Goal: Task Accomplishment & Management: Manage account settings

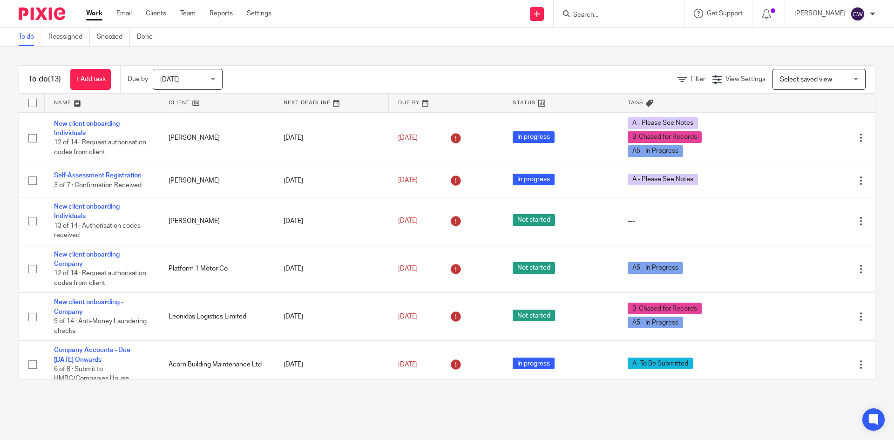
drag, startPoint x: 0, startPoint y: 0, endPoint x: 594, endPoint y: 11, distance: 593.6
click at [594, 11] on input "Search" at bounding box center [615, 15] width 84 height 8
type input "gbe"
click at [615, 37] on link at bounding box center [629, 36] width 116 height 14
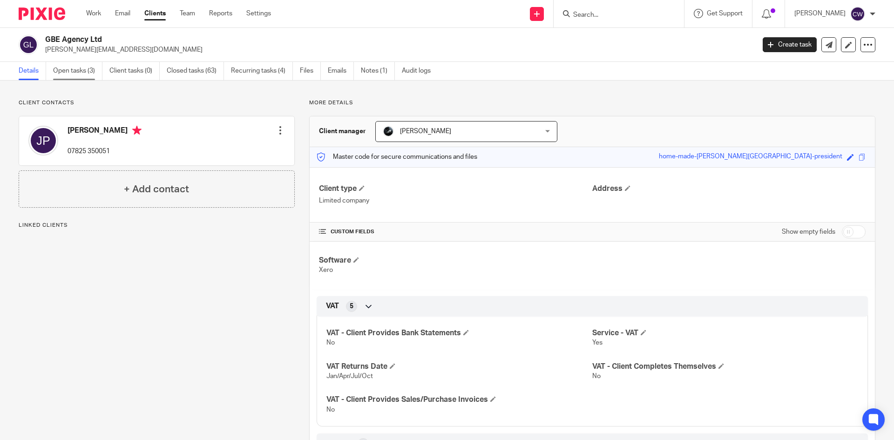
click at [70, 69] on link "Open tasks (3)" at bounding box center [77, 71] width 49 height 18
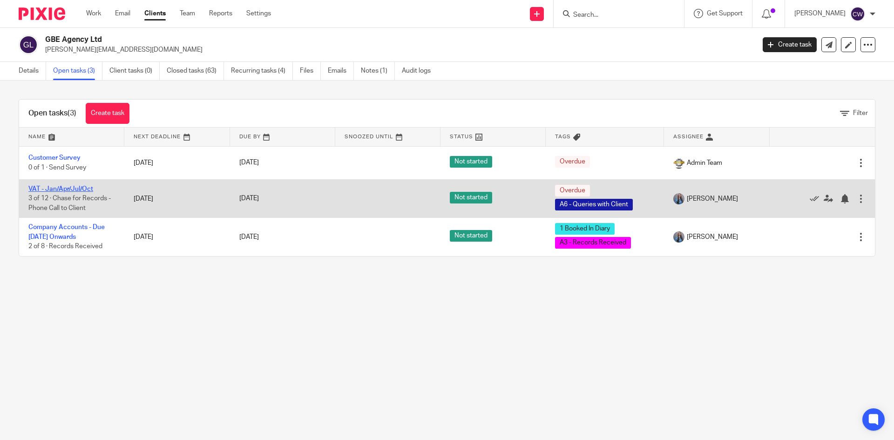
click at [76, 189] on link "VAT - Jan/Apr/Jul/Oct" at bounding box center [60, 189] width 65 height 7
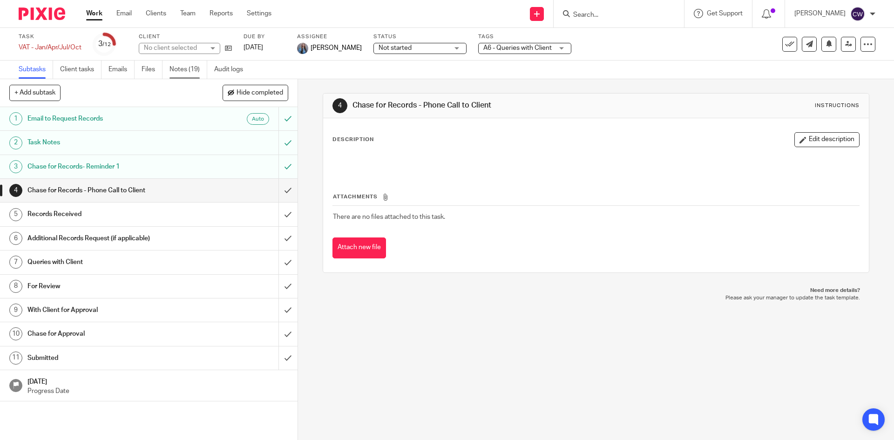
click at [178, 72] on link "Notes (19)" at bounding box center [189, 70] width 38 height 18
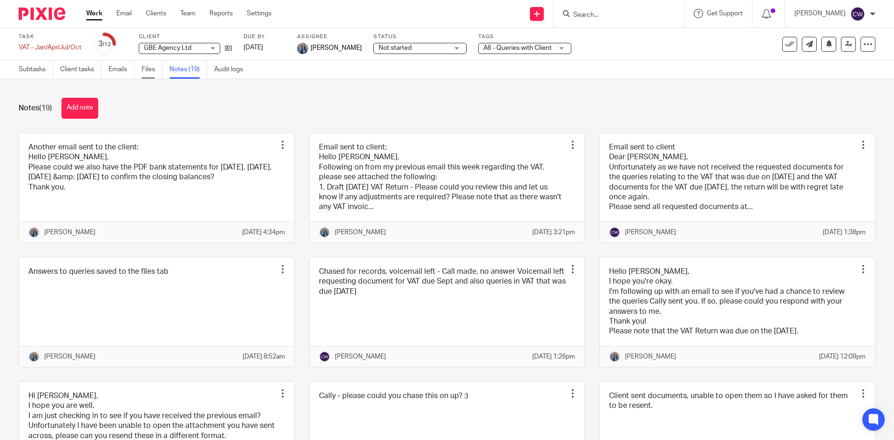
click at [153, 68] on link "Files" at bounding box center [152, 70] width 21 height 18
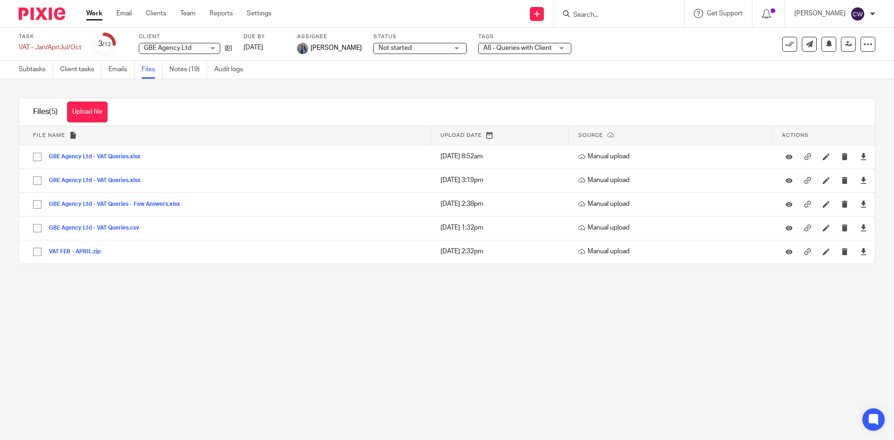
drag, startPoint x: 102, startPoint y: 105, endPoint x: 156, endPoint y: 103, distance: 53.6
click at [102, 105] on button "Upload file" at bounding box center [87, 112] width 41 height 21
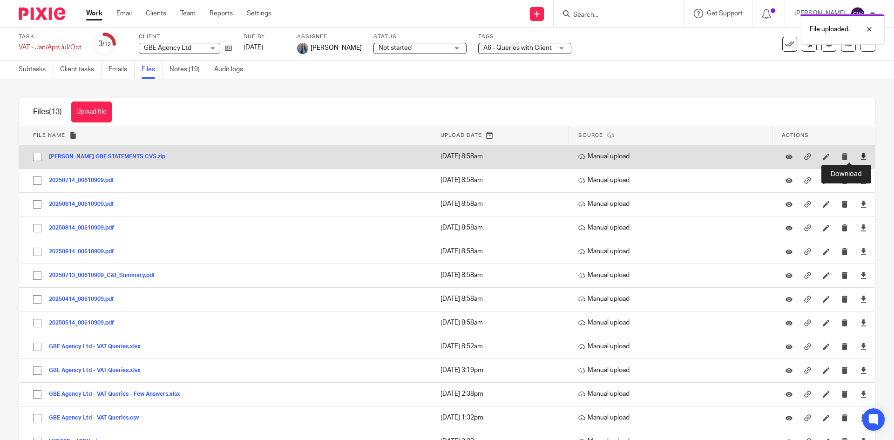
click at [860, 160] on icon at bounding box center [863, 156] width 7 height 7
click at [142, 155] on button "J.PASSMORE GBE STATEMENTS CVS.zip" at bounding box center [110, 157] width 123 height 7
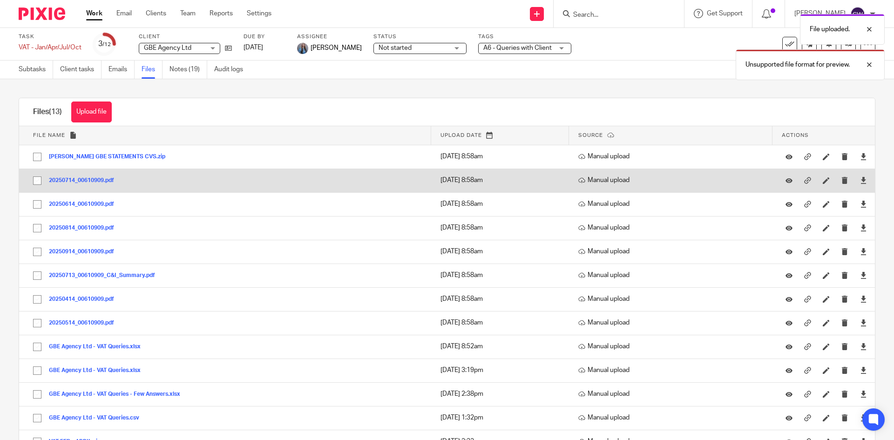
click at [89, 180] on button "20250714_00610909.pdf" at bounding box center [85, 181] width 72 height 7
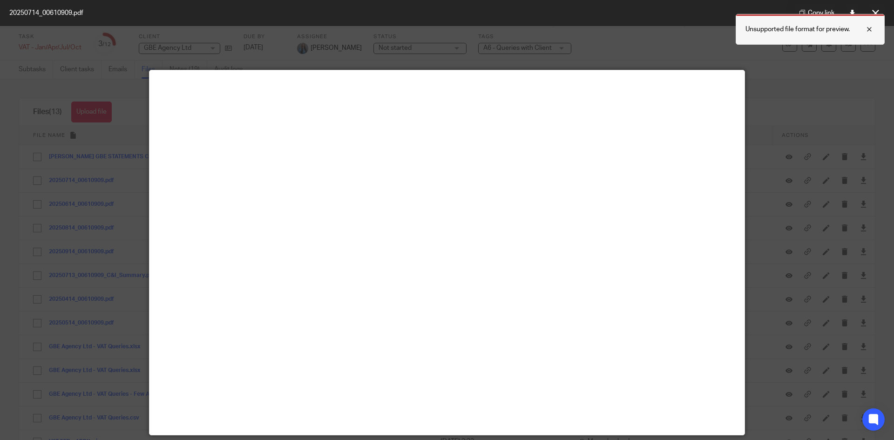
click at [869, 25] on div at bounding box center [862, 29] width 25 height 11
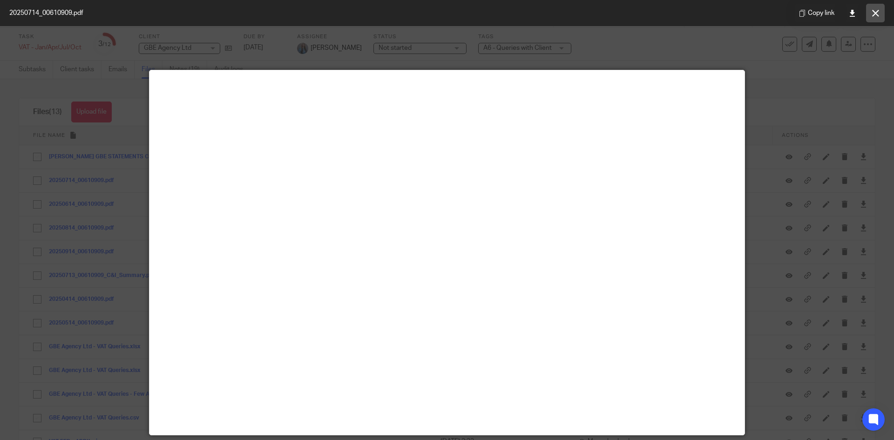
click at [874, 10] on icon at bounding box center [876, 13] width 7 height 7
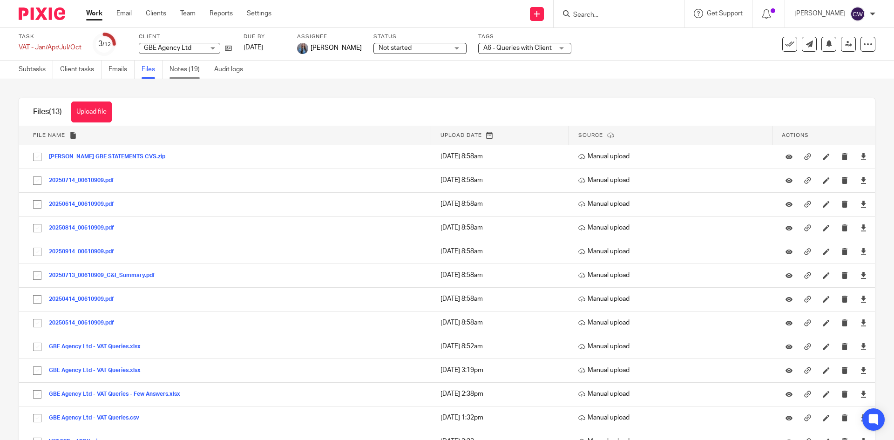
click at [178, 63] on link "Notes (19)" at bounding box center [189, 70] width 38 height 18
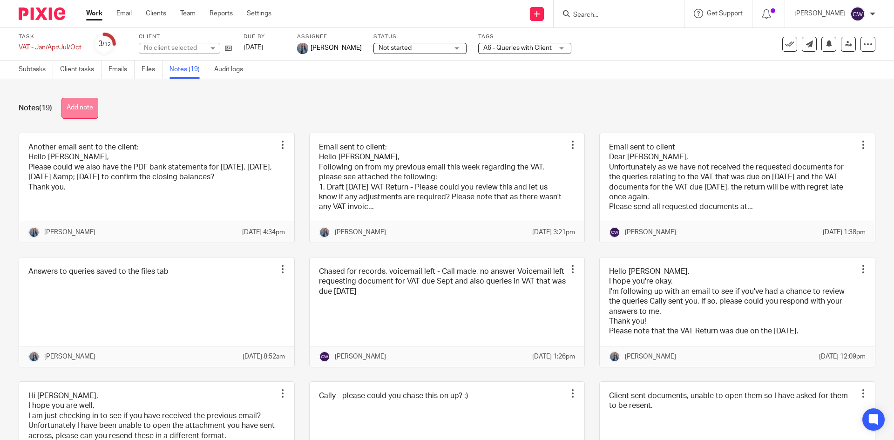
click at [84, 113] on button "Add note" at bounding box center [79, 108] width 37 height 21
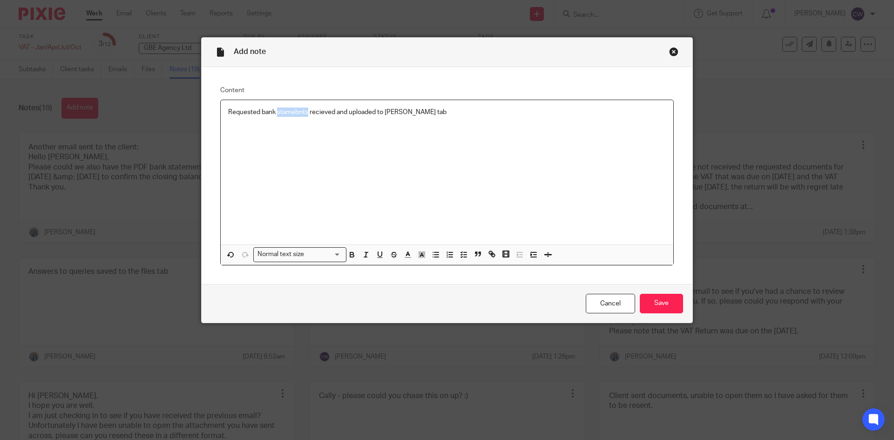
drag, startPoint x: 297, startPoint y: 115, endPoint x: 285, endPoint y: 151, distance: 38.0
click at [285, 151] on div "Requested bank stamebnts recieved and uploaded to fikes tab" at bounding box center [447, 172] width 453 height 144
click at [305, 112] on p "Requested bank stamebnts received and uploaded to files tab" at bounding box center [447, 112] width 438 height 9
click at [674, 299] on input "Save" at bounding box center [661, 304] width 43 height 20
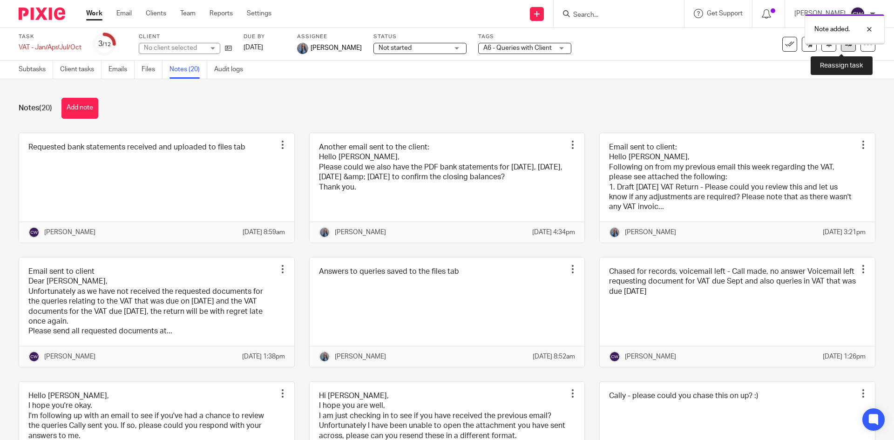
click at [841, 49] on link at bounding box center [848, 44] width 15 height 15
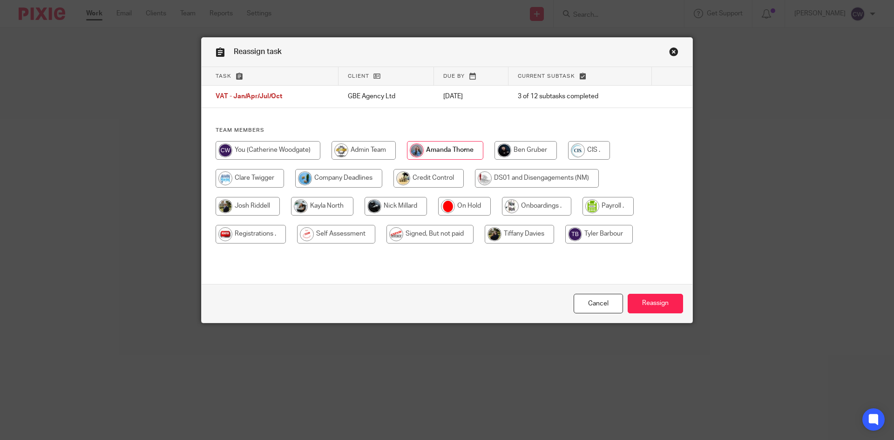
click at [274, 157] on input "radio" at bounding box center [268, 150] width 105 height 19
radio input "true"
click at [683, 302] on div "Cancel Reassign" at bounding box center [447, 303] width 491 height 39
click at [666, 302] on input "Reassign" at bounding box center [655, 304] width 55 height 20
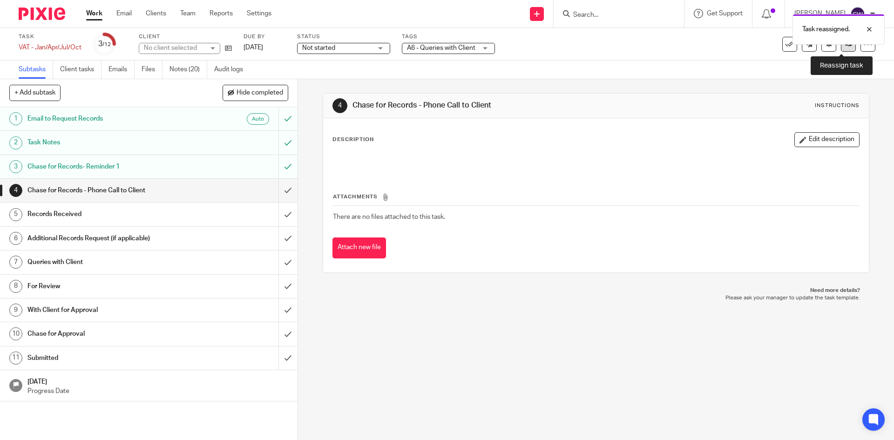
click at [841, 51] on link at bounding box center [848, 44] width 15 height 15
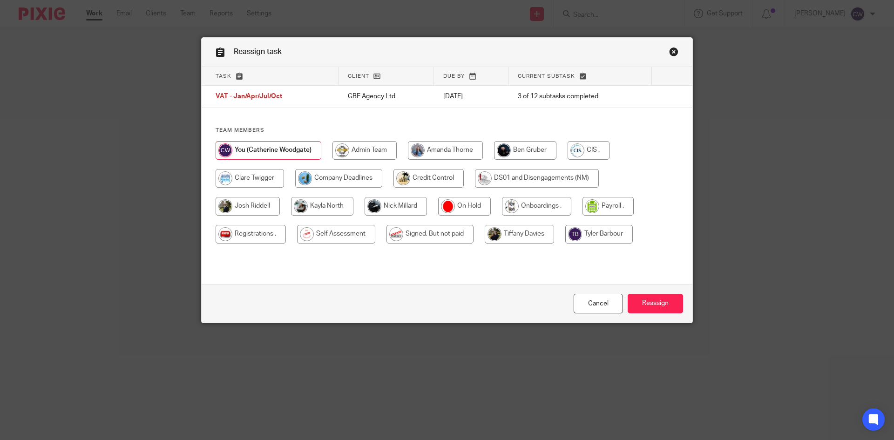
drag, startPoint x: 465, startPoint y: 143, endPoint x: 601, endPoint y: 201, distance: 147.8
click at [465, 143] on input "radio" at bounding box center [445, 150] width 75 height 19
radio input "true"
click at [649, 302] on input "Reassign" at bounding box center [655, 304] width 55 height 20
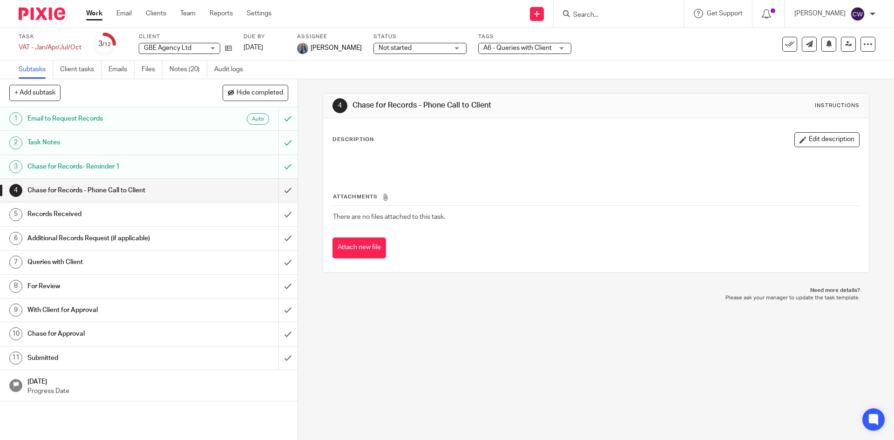
click at [612, 12] on input "Search" at bounding box center [615, 15] width 84 height 8
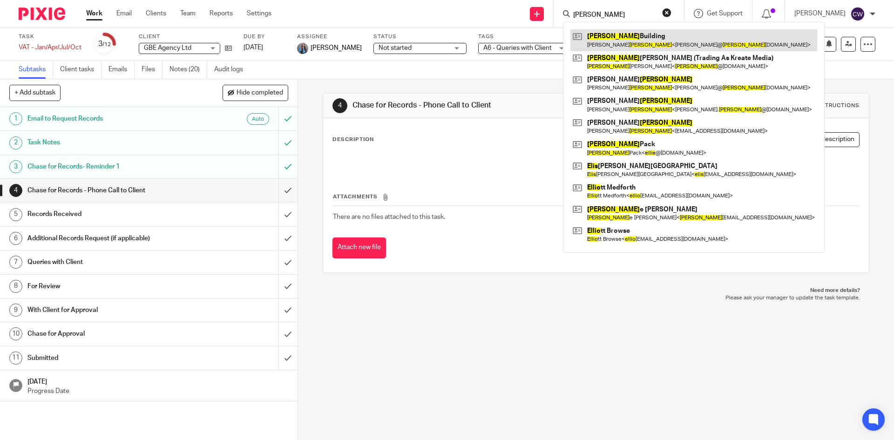
type input "Ellis"
click at [628, 46] on link at bounding box center [694, 39] width 247 height 21
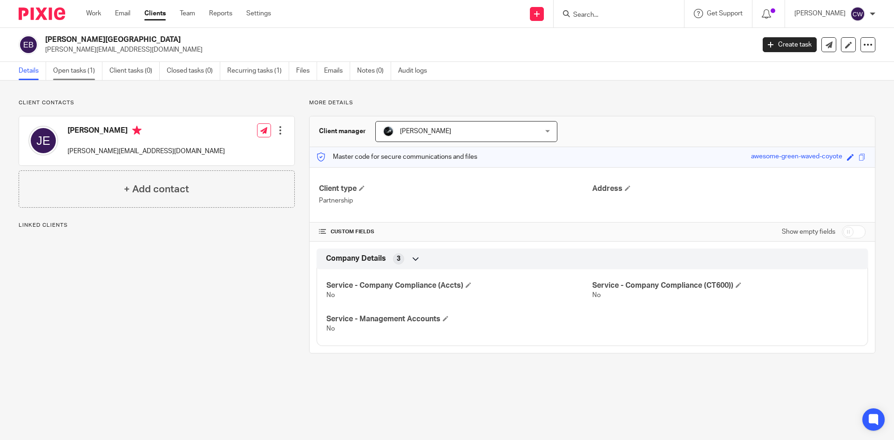
click at [88, 77] on link "Open tasks (1)" at bounding box center [77, 71] width 49 height 18
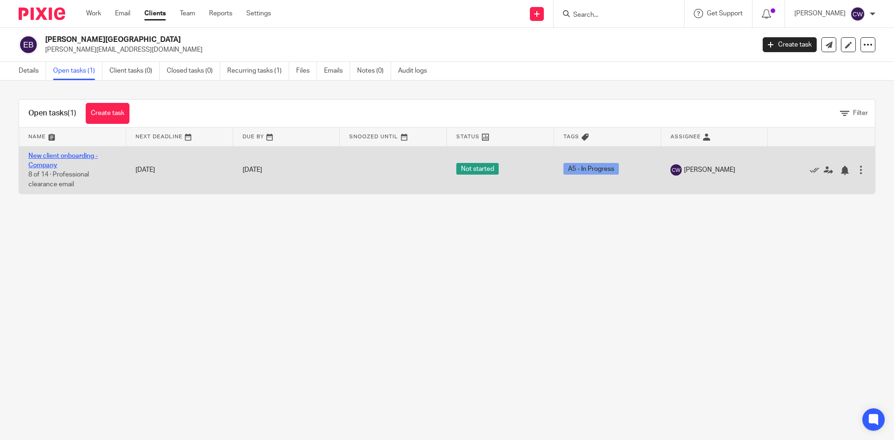
click at [67, 155] on link "New client onboarding - Company" at bounding box center [62, 161] width 69 height 16
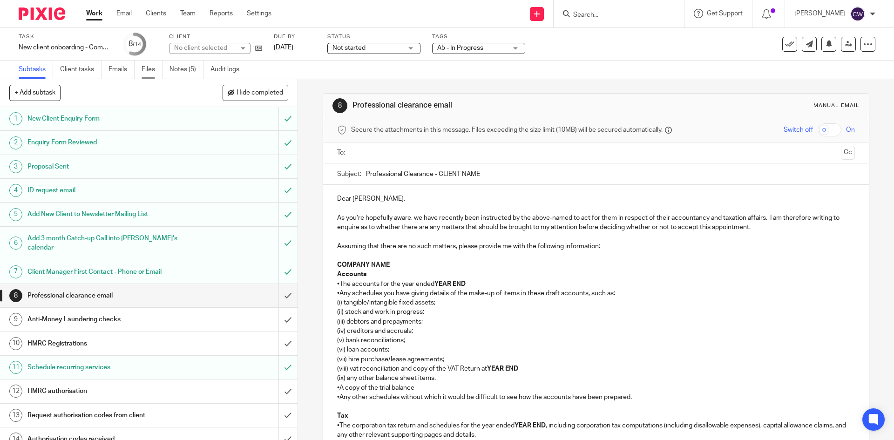
click at [153, 74] on link "Files" at bounding box center [152, 70] width 21 height 18
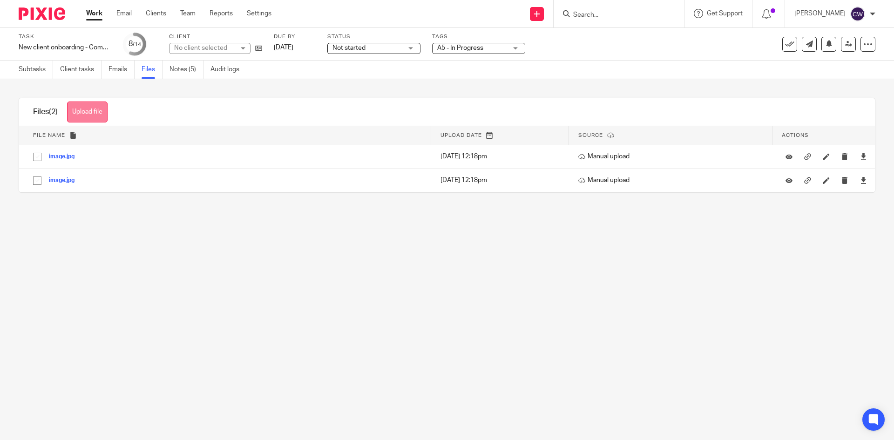
click at [87, 116] on button "Upload file" at bounding box center [87, 112] width 41 height 21
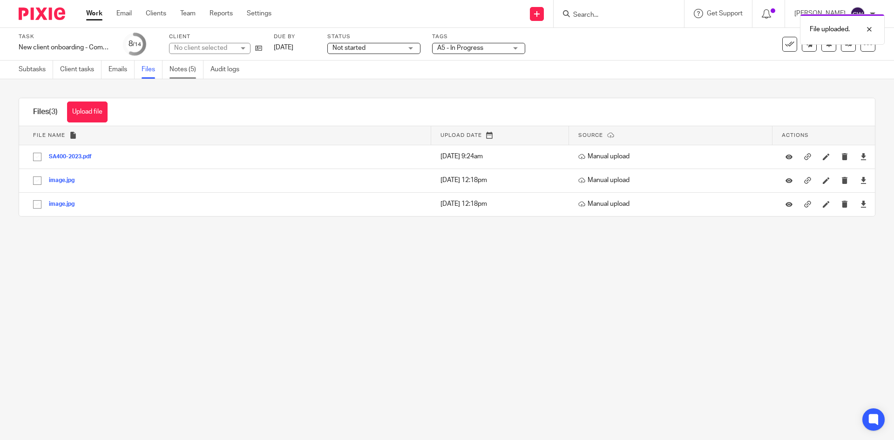
click at [182, 68] on link "Notes (5)" at bounding box center [187, 70] width 34 height 18
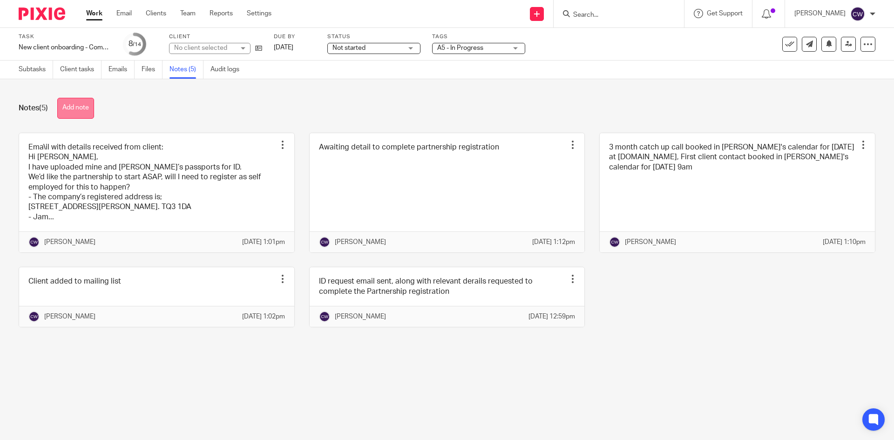
click at [89, 113] on button "Add note" at bounding box center [75, 108] width 37 height 21
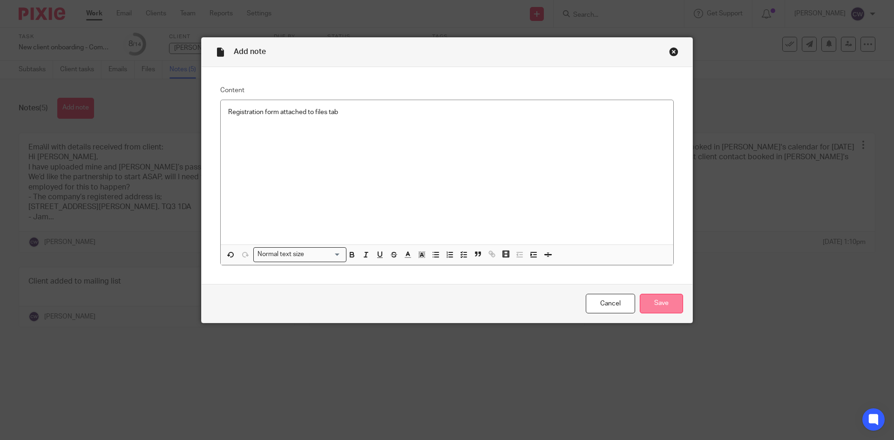
click at [661, 306] on input "Save" at bounding box center [661, 304] width 43 height 20
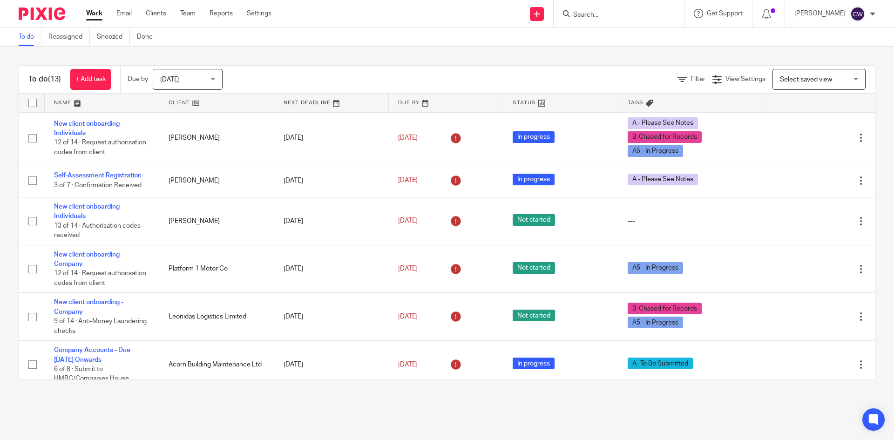
drag, startPoint x: 592, startPoint y: 9, endPoint x: 571, endPoint y: 20, distance: 23.8
click at [573, 20] on form at bounding box center [622, 14] width 99 height 12
drag, startPoint x: 571, startPoint y: 20, endPoint x: 572, endPoint y: 15, distance: 4.8
click at [573, 15] on input "Search" at bounding box center [615, 15] width 84 height 8
paste input "davelawrence245@gmail.com"
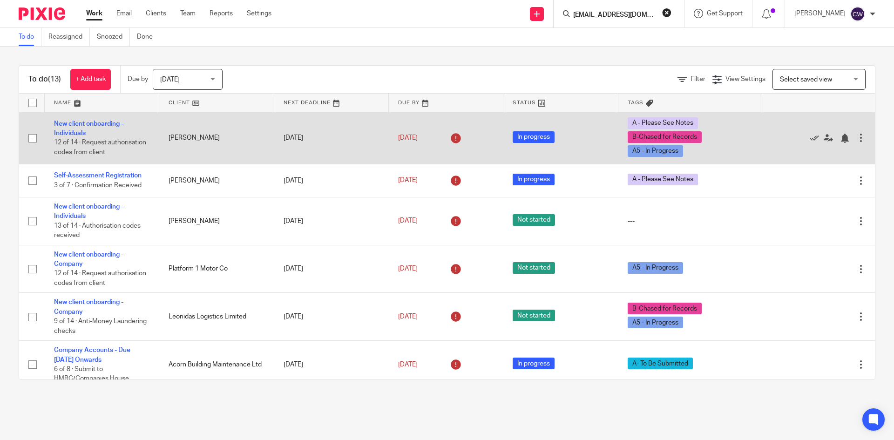
scroll to position [0, 8]
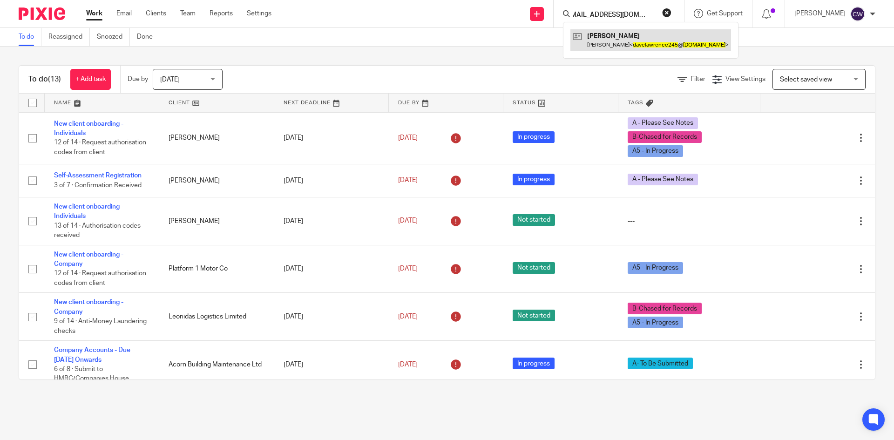
type input "[EMAIL_ADDRESS][DOMAIN_NAME]"
click at [614, 41] on link at bounding box center [651, 39] width 161 height 21
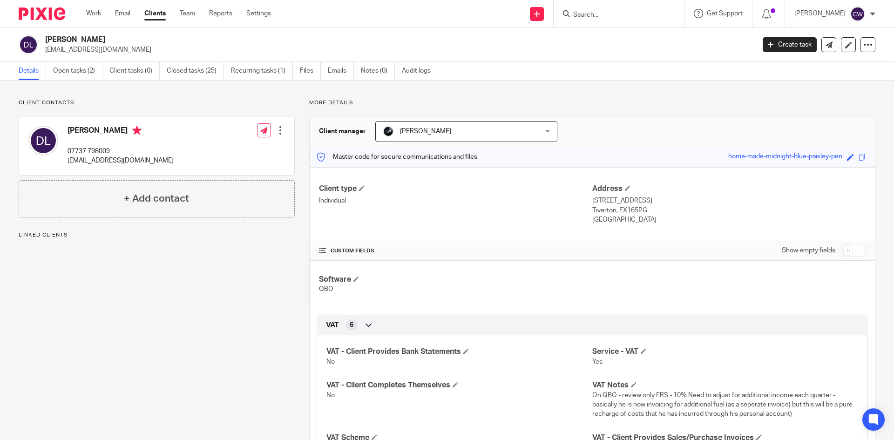
drag, startPoint x: 104, startPoint y: 41, endPoint x: 46, endPoint y: 40, distance: 57.8
click at [46, 40] on h2 "David Lawrence" at bounding box center [326, 40] width 563 height 10
copy h2 "David Lawrence"
click at [591, 17] on input "Search" at bounding box center [615, 15] width 84 height 8
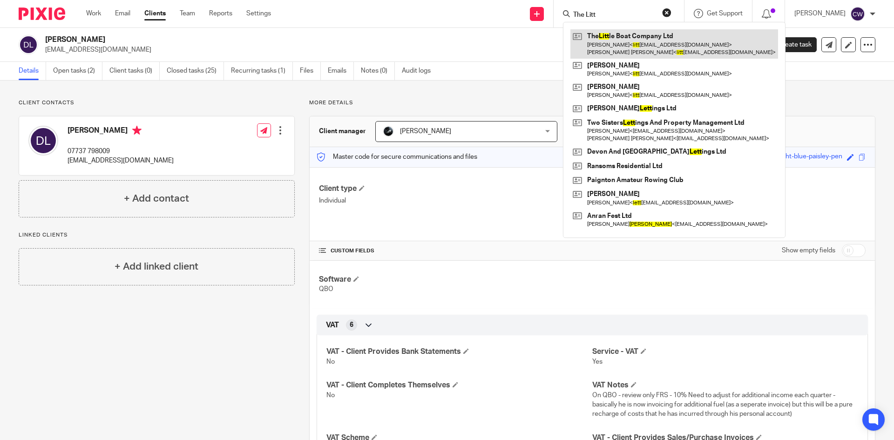
type input "The Litt"
click at [661, 48] on link at bounding box center [675, 43] width 208 height 29
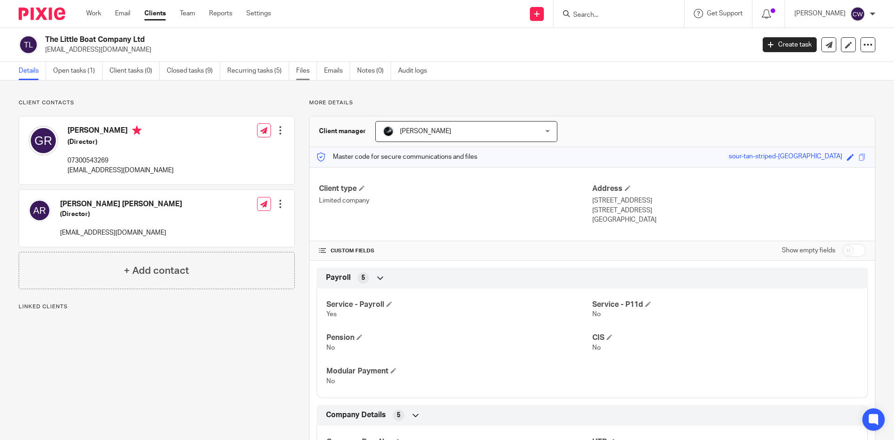
click at [300, 70] on link "Files" at bounding box center [306, 71] width 21 height 18
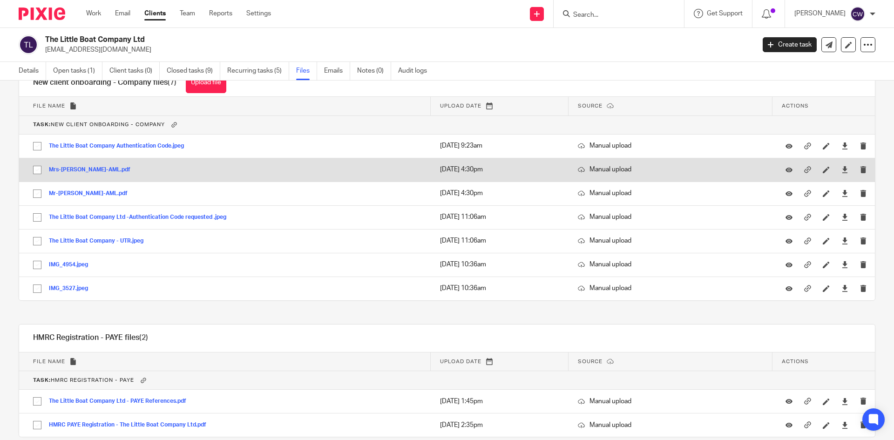
scroll to position [47, 0]
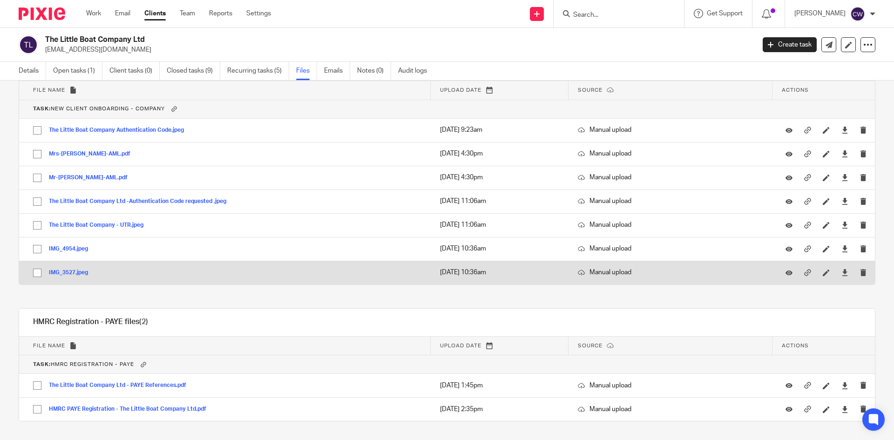
click at [65, 273] on button "IMG_3527.jpeg" at bounding box center [72, 273] width 46 height 7
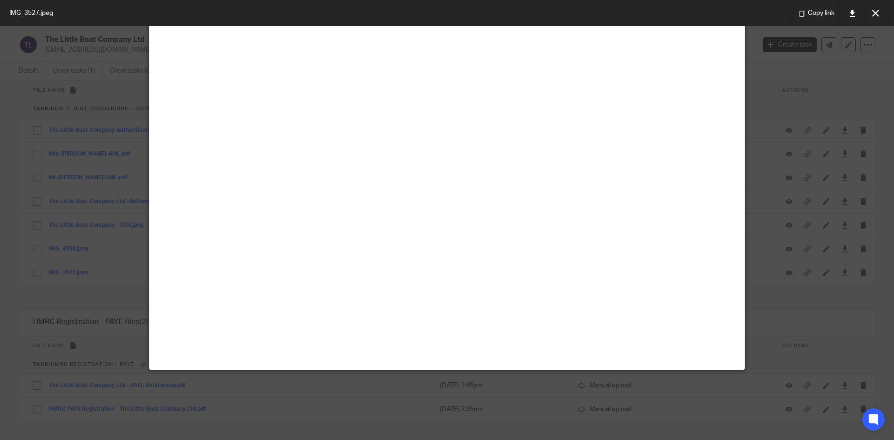
scroll to position [93, 0]
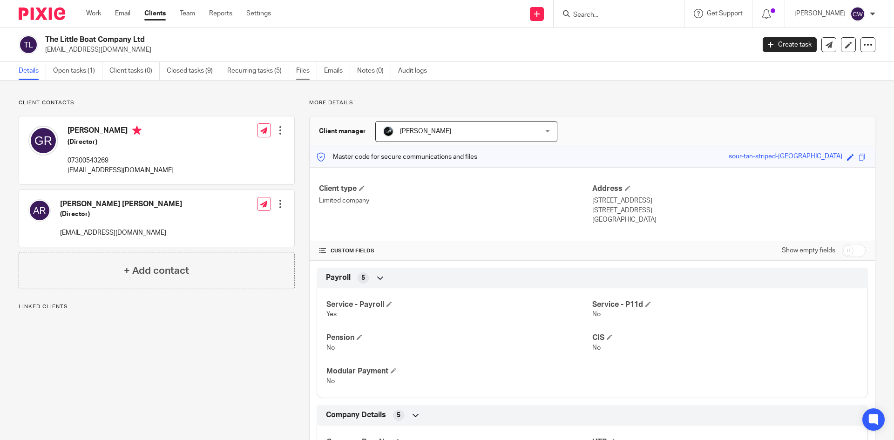
click at [307, 67] on link "Files" at bounding box center [306, 71] width 21 height 18
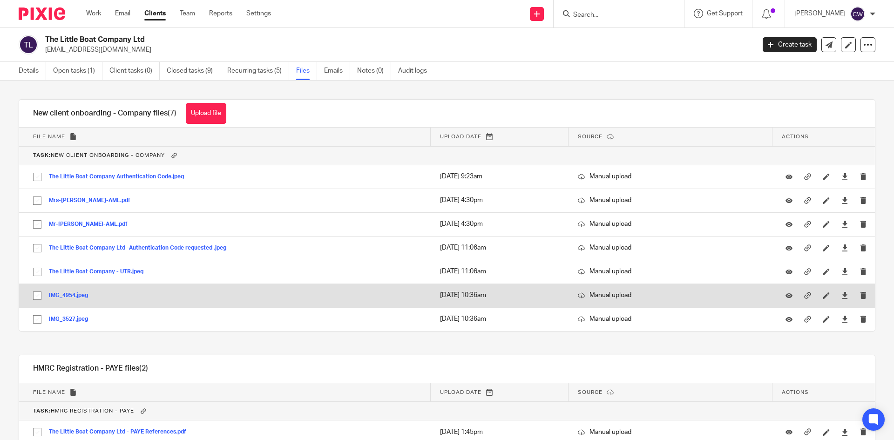
click at [84, 293] on button "IMG_4954.jpeg" at bounding box center [72, 296] width 46 height 7
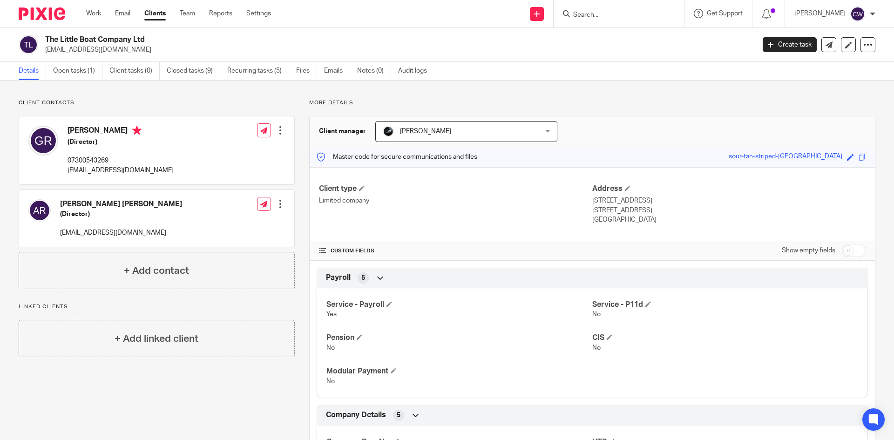
click at [594, 19] on input "Search" at bounding box center [615, 15] width 84 height 8
paste input "ellie@ashsalon.co.uk"
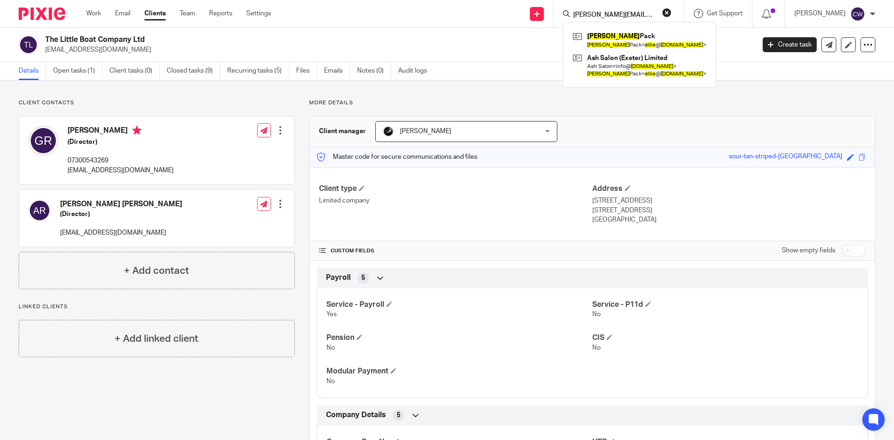
type input "ellie@ashsalon.co.uk"
drag, startPoint x: 623, startPoint y: 13, endPoint x: 428, endPoint y: 16, distance: 194.8
click at [439, 16] on div "Send new email Create task Add client ellie@ashsalon.co.uk Ellie Pack Ellie Pac…" at bounding box center [589, 13] width 609 height 27
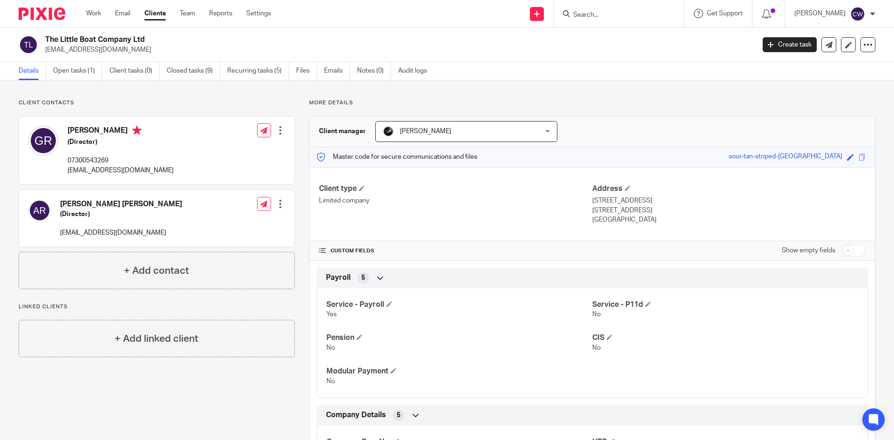
click at [574, 11] on input "Search" at bounding box center [615, 15] width 84 height 8
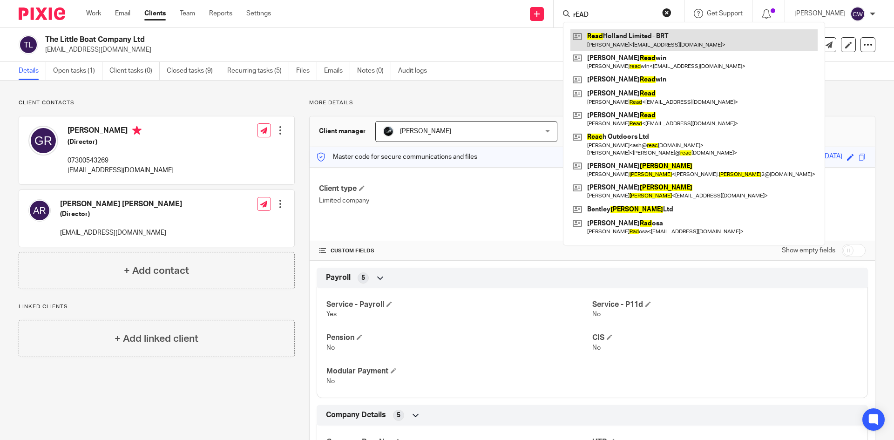
type input "rEAD"
click at [592, 41] on link at bounding box center [694, 39] width 247 height 21
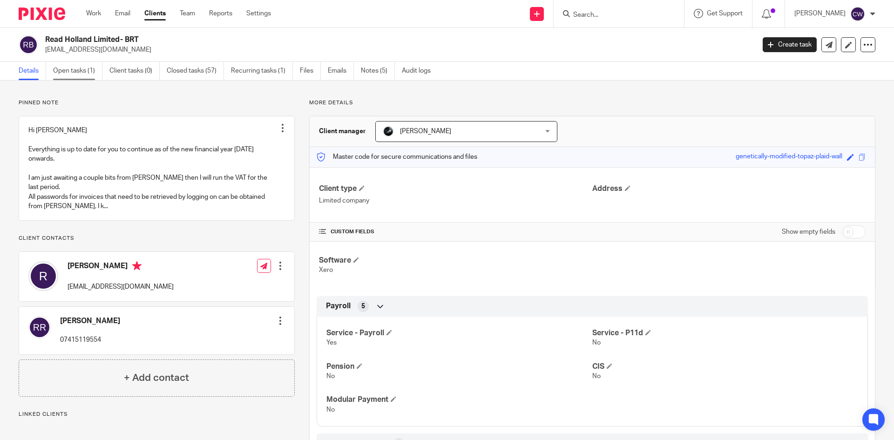
click at [69, 66] on link "Open tasks (1)" at bounding box center [77, 71] width 49 height 18
click at [70, 73] on link "Open tasks (1)" at bounding box center [77, 71] width 49 height 18
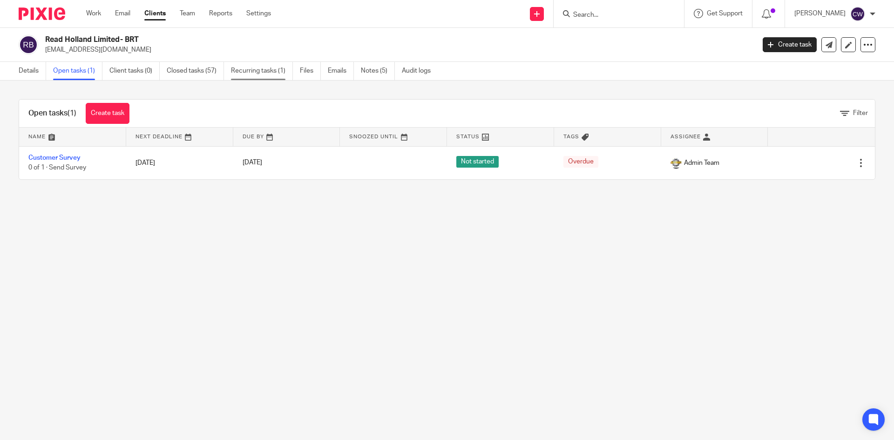
click at [253, 74] on link "Recurring tasks (1)" at bounding box center [262, 71] width 62 height 18
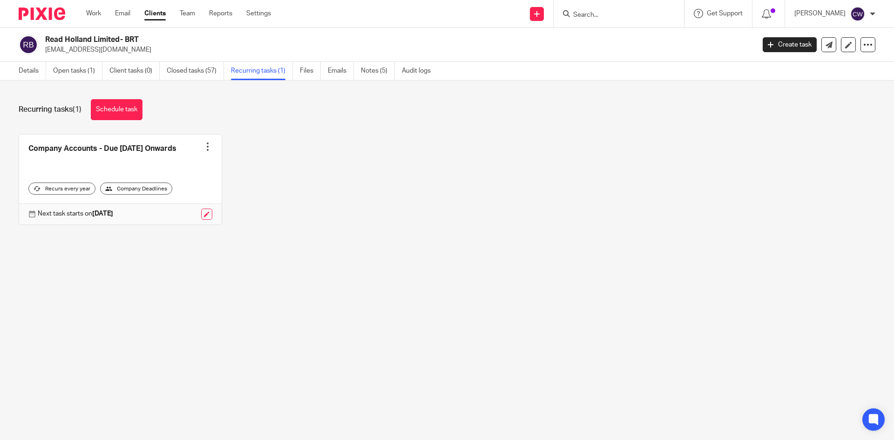
click at [583, 13] on input "Search" at bounding box center [615, 15] width 84 height 8
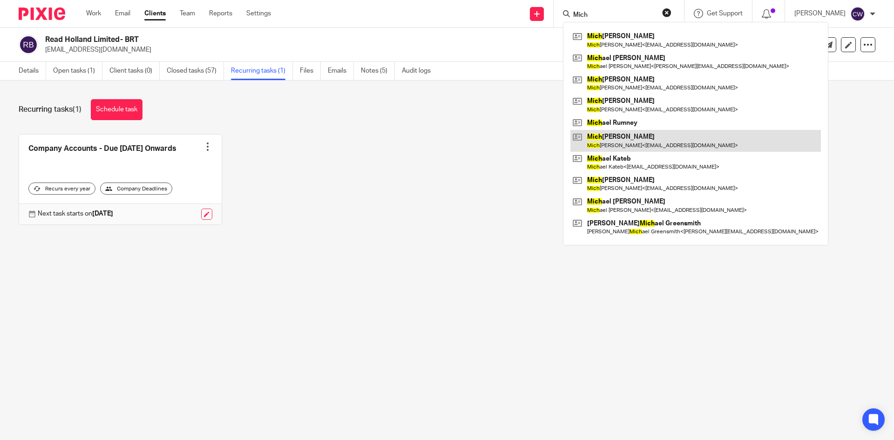
type input "Mich"
click at [635, 137] on link at bounding box center [696, 140] width 251 height 21
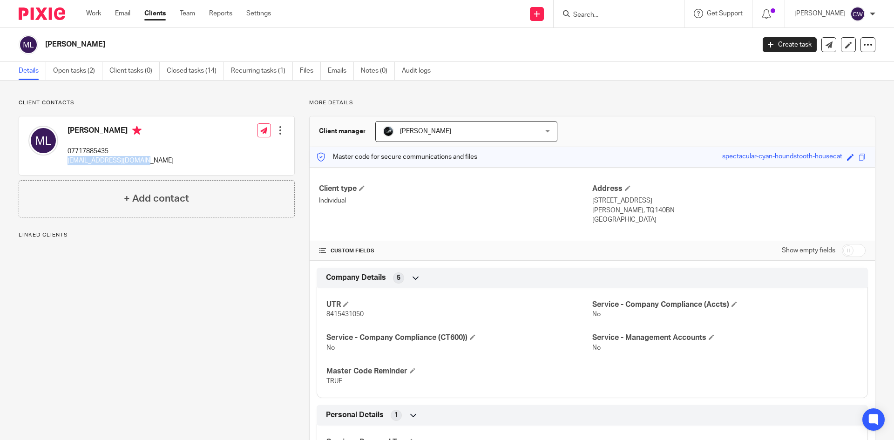
drag, startPoint x: 64, startPoint y: 162, endPoint x: 151, endPoint y: 159, distance: 86.7
click at [151, 159] on div "[PERSON_NAME] 07717885435 [EMAIL_ADDRESS][DOMAIN_NAME] Edit contact Create clie…" at bounding box center [156, 145] width 275 height 59
copy p "mikelucas727@gmail.com"
click at [626, 8] on form at bounding box center [622, 14] width 99 height 12
click at [35, 7] on img at bounding box center [42, 13] width 47 height 13
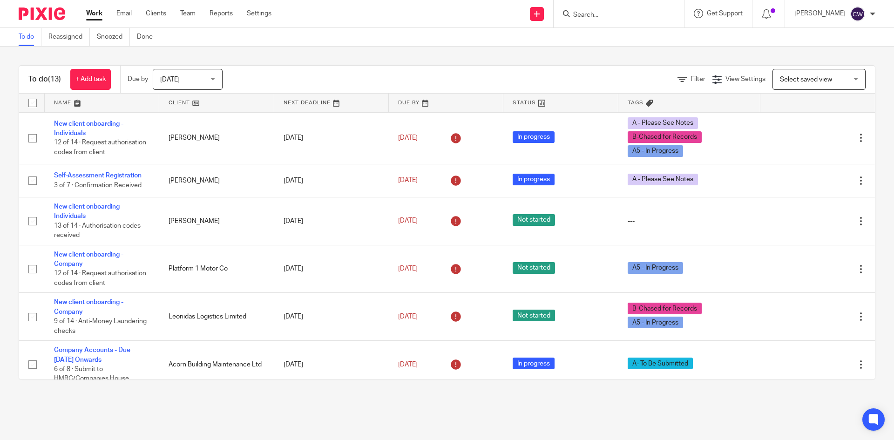
click at [594, 15] on input "Search" at bounding box center [615, 15] width 84 height 8
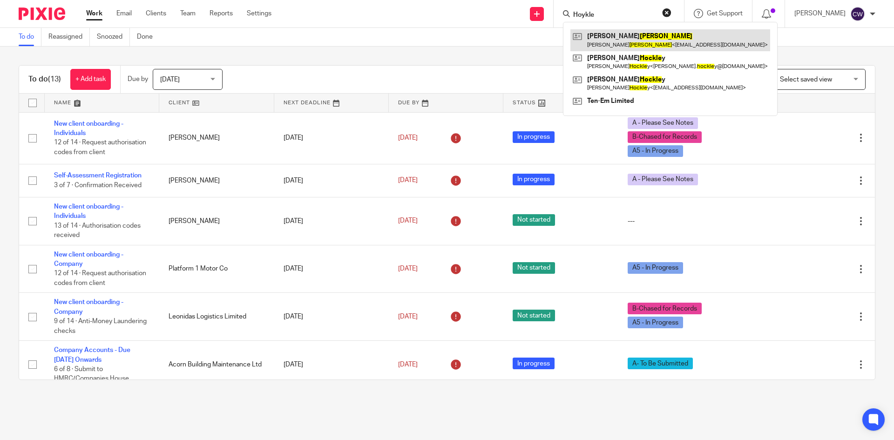
type input "Hoykle"
click at [628, 42] on link at bounding box center [671, 39] width 200 height 21
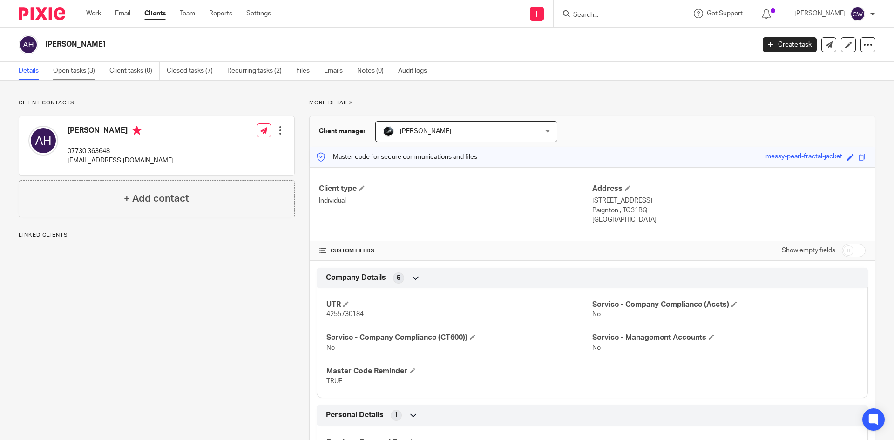
click at [83, 75] on link "Open tasks (3)" at bounding box center [77, 71] width 49 height 18
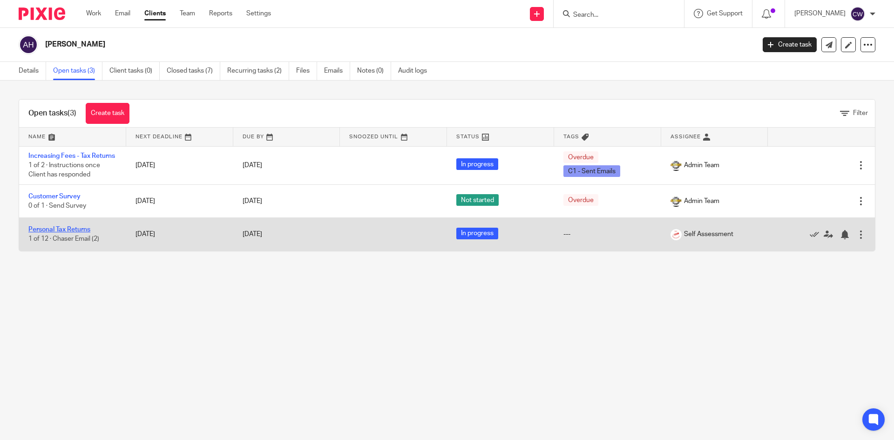
click at [61, 233] on link "Personal Tax Returns" at bounding box center [59, 229] width 62 height 7
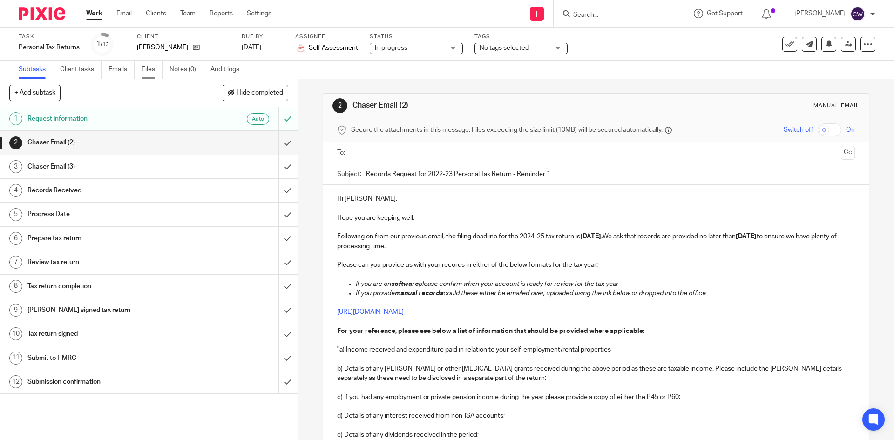
click at [163, 63] on link "Files" at bounding box center [152, 70] width 21 height 18
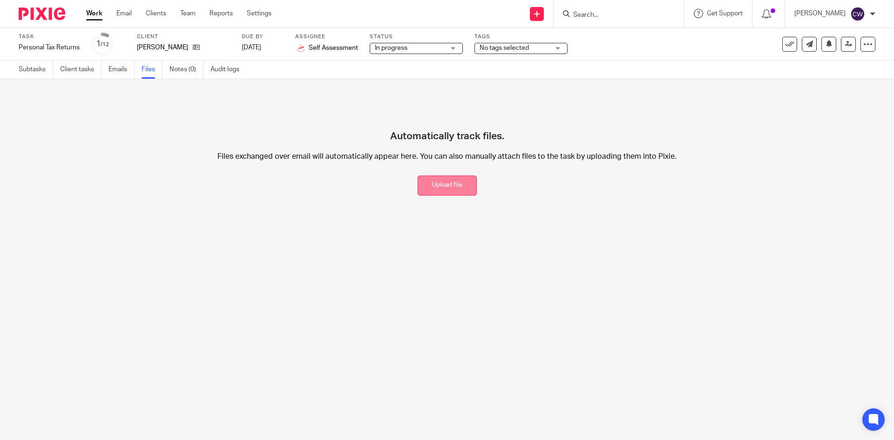
click at [432, 190] on button "Upload file" at bounding box center [447, 186] width 59 height 20
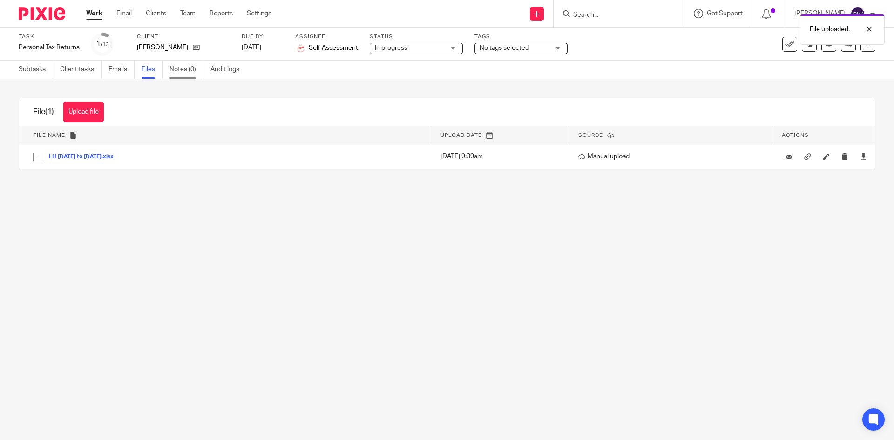
click at [191, 66] on link "Notes (0)" at bounding box center [187, 70] width 34 height 18
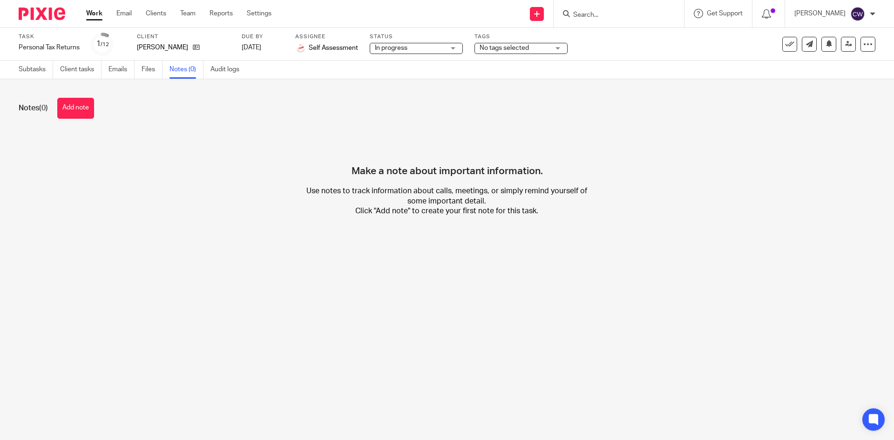
drag, startPoint x: 91, startPoint y: 112, endPoint x: 253, endPoint y: 119, distance: 162.3
click at [93, 112] on button "Add note" at bounding box center [75, 108] width 37 height 21
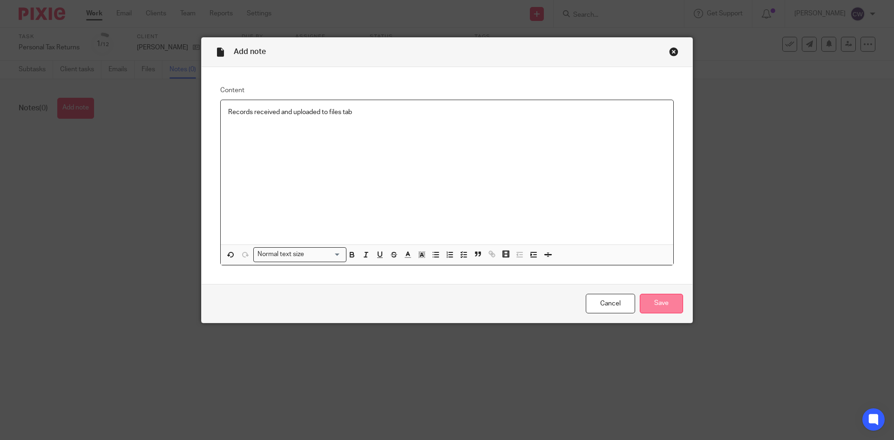
click at [674, 304] on input "Save" at bounding box center [661, 304] width 43 height 20
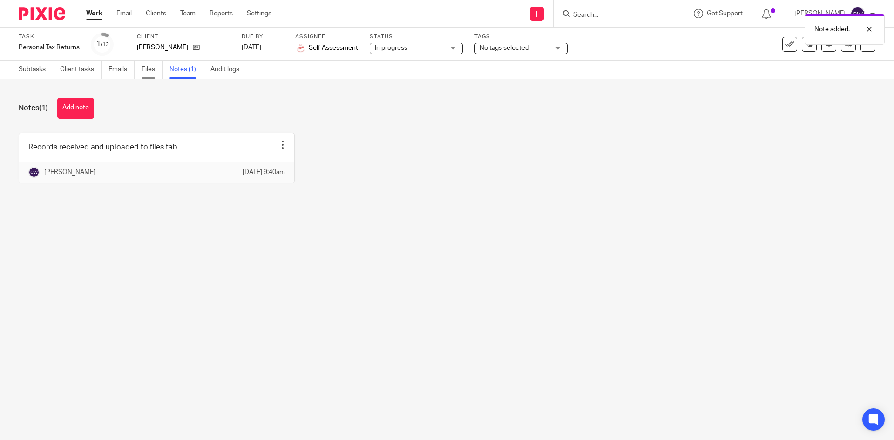
click at [150, 69] on link "Files" at bounding box center [152, 70] width 21 height 18
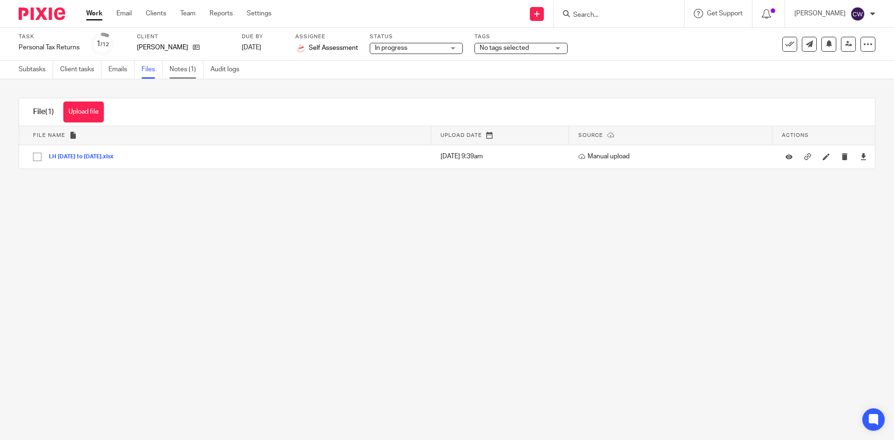
click at [187, 71] on link "Notes (1)" at bounding box center [187, 70] width 34 height 18
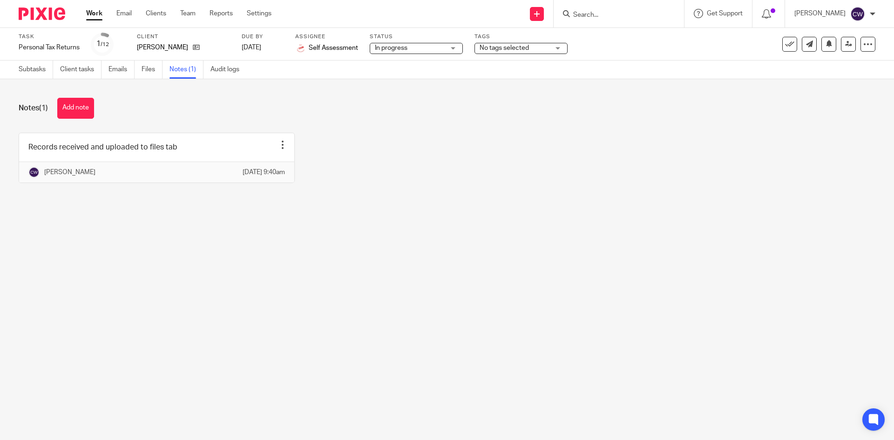
click at [512, 46] on span "No tags selected" at bounding box center [504, 48] width 49 height 7
click at [509, 51] on li "A3 - Records Received" at bounding box center [521, 41] width 92 height 19
checkbox input "true"
click at [841, 44] on link at bounding box center [848, 44] width 15 height 15
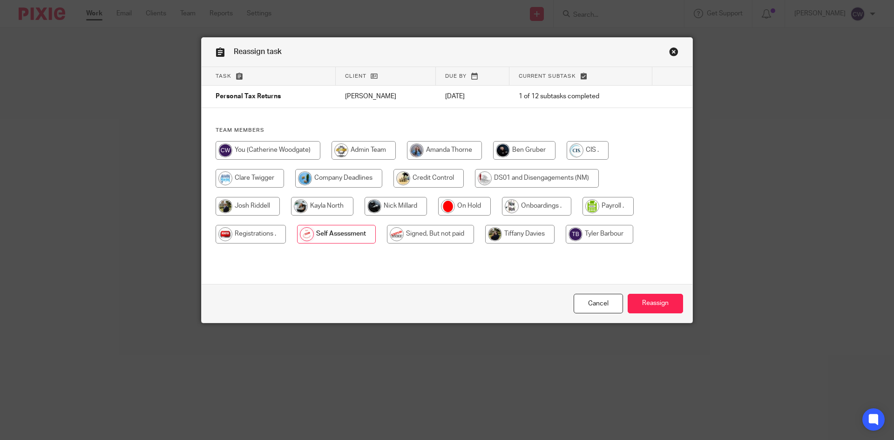
click at [401, 202] on input "radio" at bounding box center [396, 206] width 62 height 19
radio input "true"
click at [629, 297] on input "Reassign" at bounding box center [655, 304] width 55 height 20
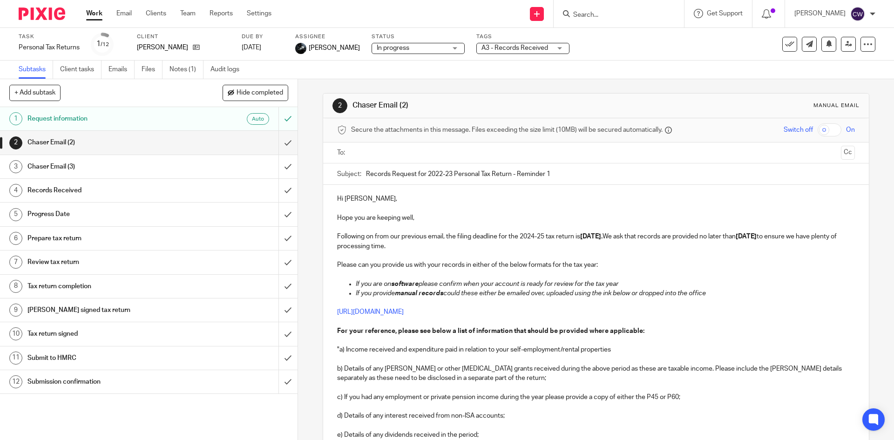
click at [603, 9] on form at bounding box center [622, 14] width 99 height 12
click at [583, 14] on input "Search" at bounding box center [615, 15] width 84 height 8
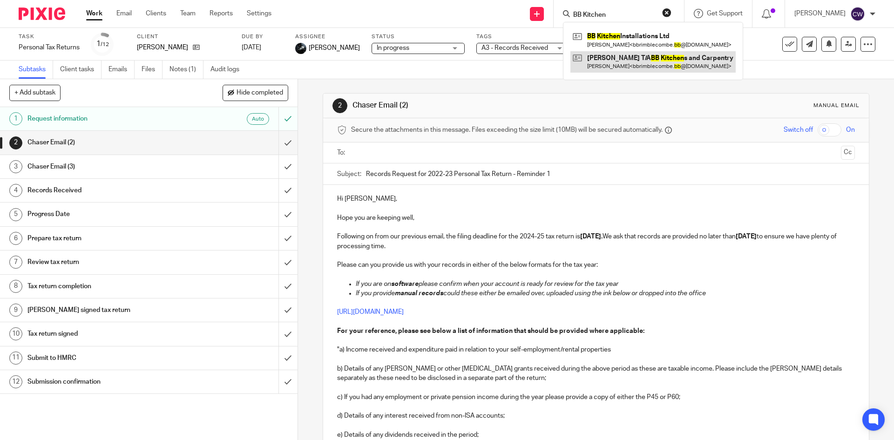
type input "BB Kitchen"
click at [618, 65] on link at bounding box center [653, 61] width 165 height 21
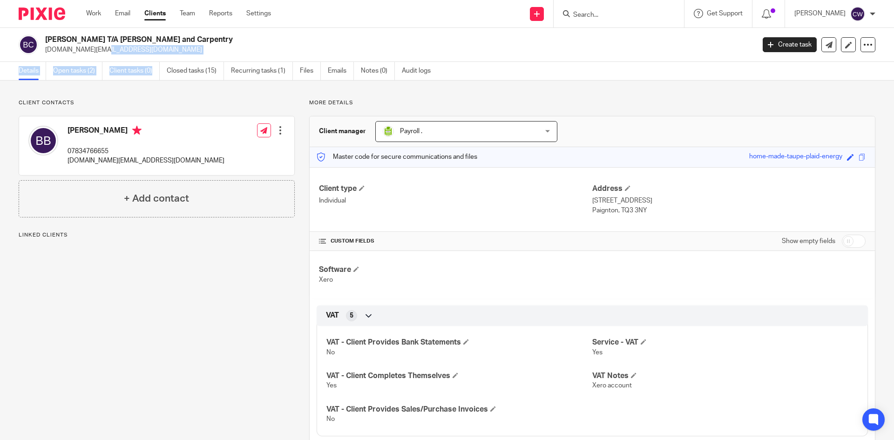
drag, startPoint x: 45, startPoint y: 52, endPoint x: 162, endPoint y: 66, distance: 117.3
click at [162, 66] on main "Ben Brimblecombe T/A BB Kitchens and Carpentry bbrimblecombe.bb@gmail.com Creat…" at bounding box center [447, 220] width 894 height 440
click at [137, 48] on p "[DOMAIN_NAME][EMAIL_ADDRESS][DOMAIN_NAME]" at bounding box center [397, 49] width 704 height 9
drag, startPoint x: 137, startPoint y: 48, endPoint x: 62, endPoint y: 51, distance: 75.5
click at [59, 54] on p "[DOMAIN_NAME][EMAIL_ADDRESS][DOMAIN_NAME]" at bounding box center [397, 49] width 704 height 9
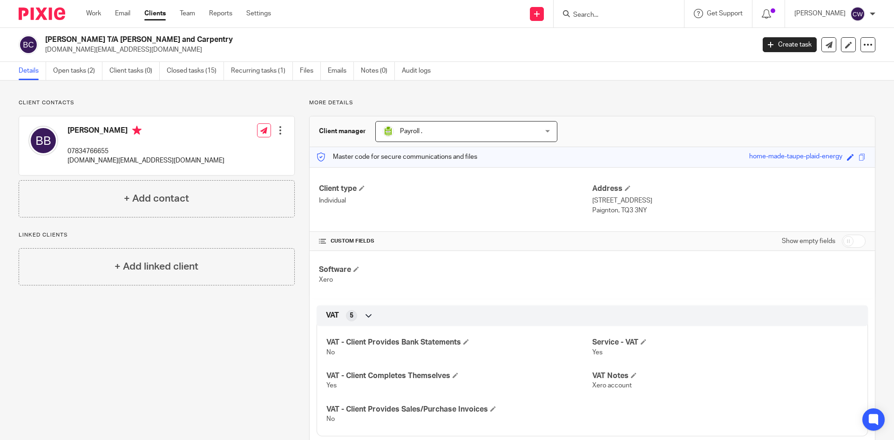
click at [588, 22] on div at bounding box center [619, 13] width 130 height 27
click at [573, 9] on form at bounding box center [622, 14] width 99 height 12
drag, startPoint x: 42, startPoint y: 50, endPoint x: 139, endPoint y: 51, distance: 96.9
click at [149, 53] on div "Ben Brimblecombe T/A BB Kitchens and Carpentry bbrimblecombe.bb@gmail.com" at bounding box center [384, 45] width 730 height 20
drag, startPoint x: 138, startPoint y: 51, endPoint x: 132, endPoint y: 51, distance: 6.1
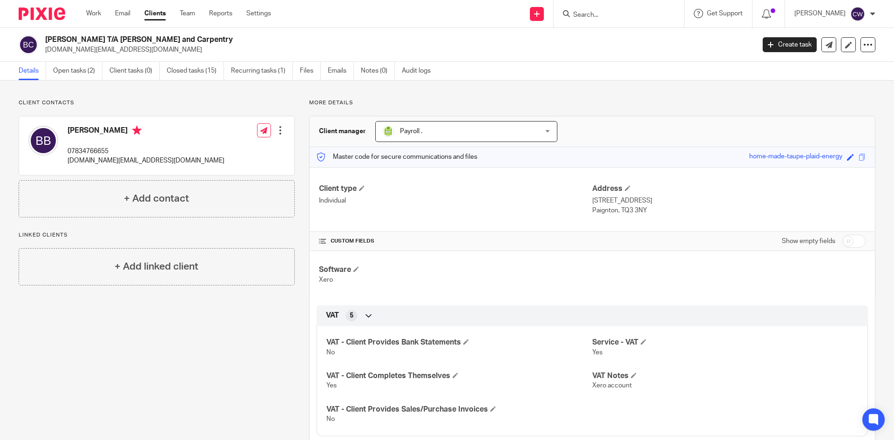
copy p "[DOMAIN_NAME][EMAIL_ADDRESS][DOMAIN_NAME]"
click at [573, 8] on form at bounding box center [622, 14] width 99 height 12
click at [578, 18] on input "Search" at bounding box center [615, 15] width 84 height 8
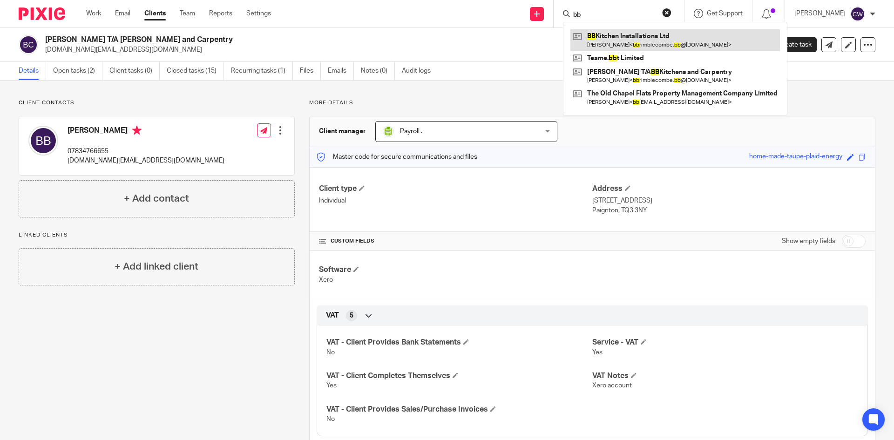
type input "bb"
click at [628, 33] on link at bounding box center [676, 39] width 210 height 21
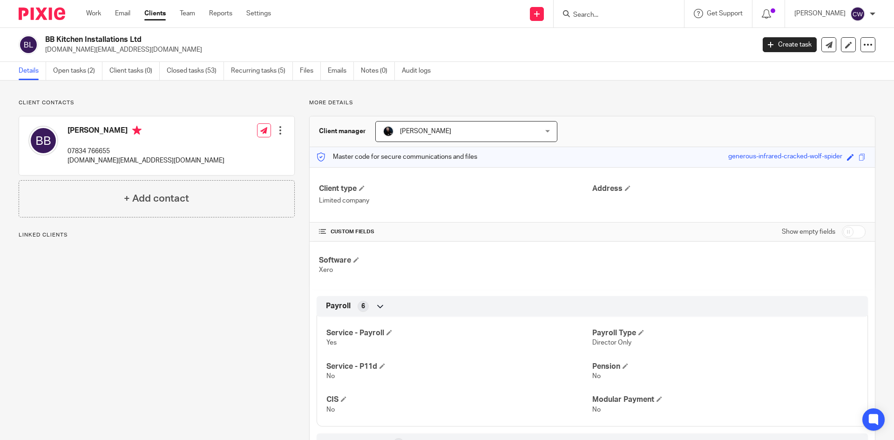
drag, startPoint x: 45, startPoint y: 37, endPoint x: 135, endPoint y: 40, distance: 90.0
click at [169, 37] on h2 "BB Kitchen Installations Ltd" at bounding box center [326, 40] width 563 height 10
copy h2 "BB Kitchen Installations Ltd"
